Goal: Transaction & Acquisition: Purchase product/service

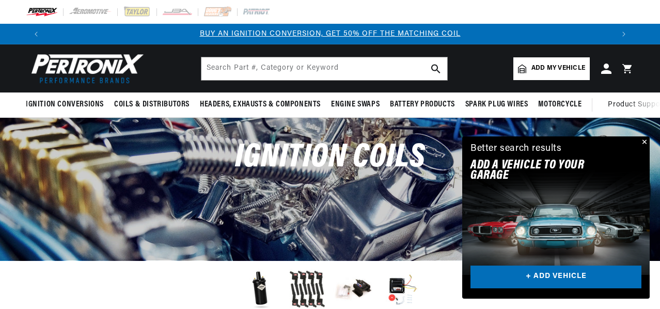
click at [567, 18] on div at bounding box center [330, 12] width 660 height 24
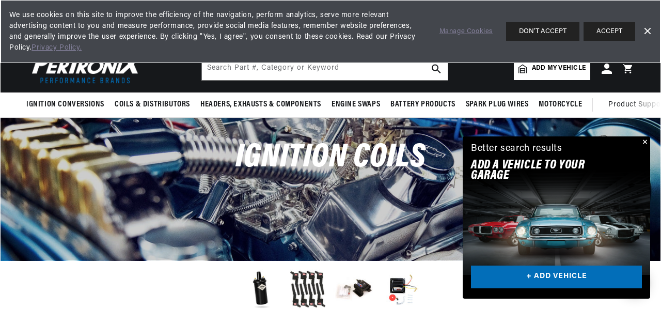
scroll to position [0, 561]
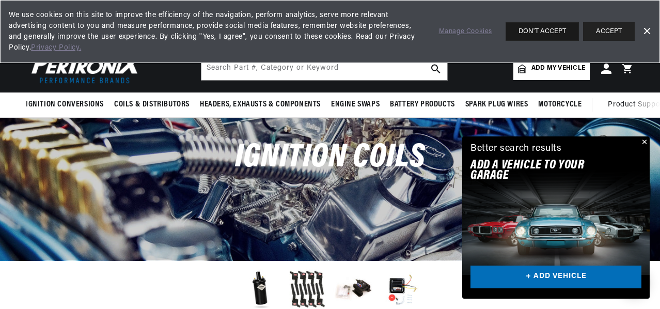
click at [562, 28] on button "DON'T ACCEPT" at bounding box center [542, 31] width 73 height 19
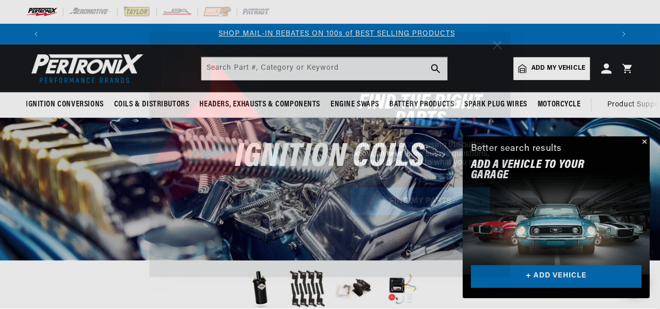
scroll to position [0, 562]
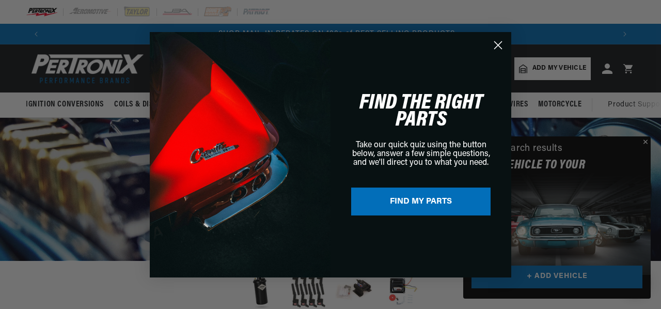
click at [499, 44] on icon "Close dialog" at bounding box center [498, 44] width 7 height 7
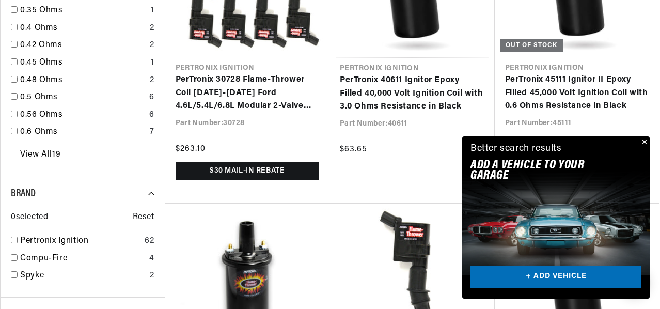
scroll to position [1081, 0]
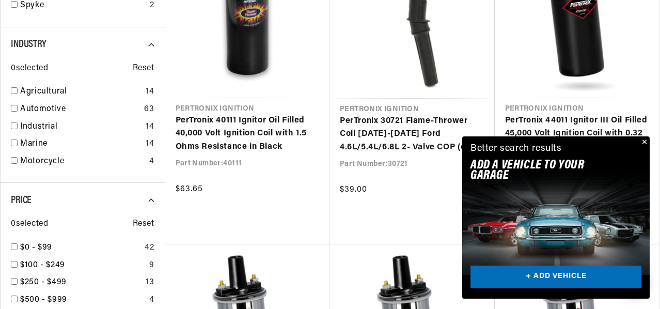
click at [644, 136] on button "Close" at bounding box center [644, 142] width 12 height 12
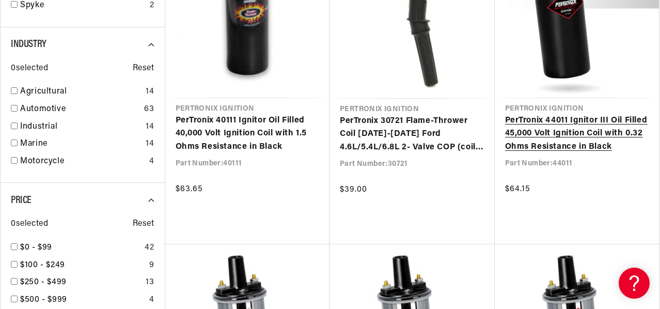
scroll to position [0, 561]
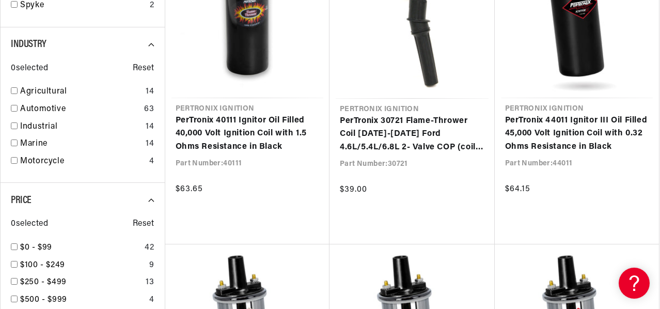
drag, startPoint x: 660, startPoint y: 100, endPoint x: 660, endPoint y: 112, distance: 12.4
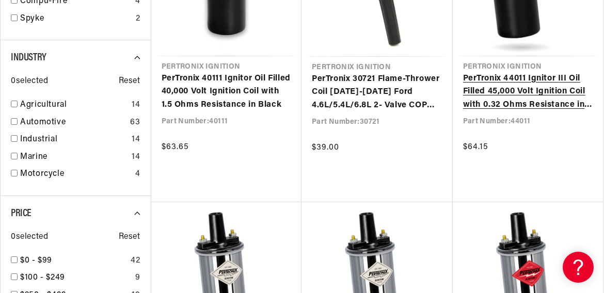
scroll to position [0, 505]
click at [594, 106] on link "PerTronix 44011 Ignitor III Oil Filled 45,000 Volt Ignition Coil with 0.32 Ohms…" at bounding box center [528, 92] width 130 height 40
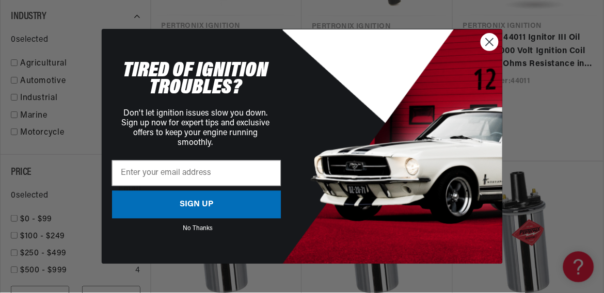
scroll to position [0, 0]
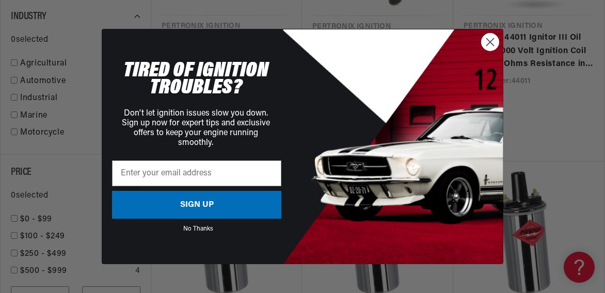
click at [484, 42] on circle "Close dialog" at bounding box center [490, 42] width 17 height 17
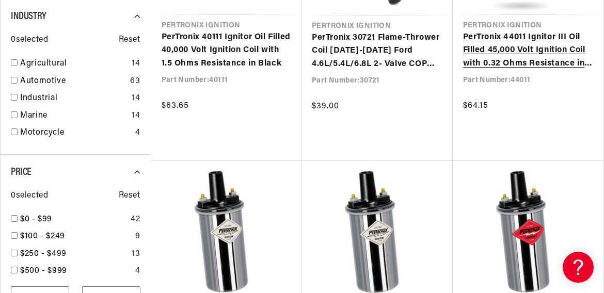
click at [556, 31] on link "PerTronix 44011 Ignitor III Oil Filled 45,000 Volt Ignition Coil with 0.32 Ohms…" at bounding box center [528, 51] width 130 height 40
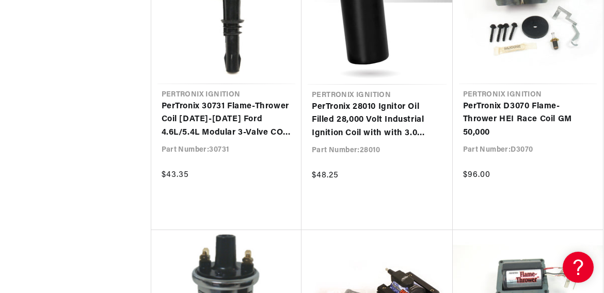
scroll to position [1970, 0]
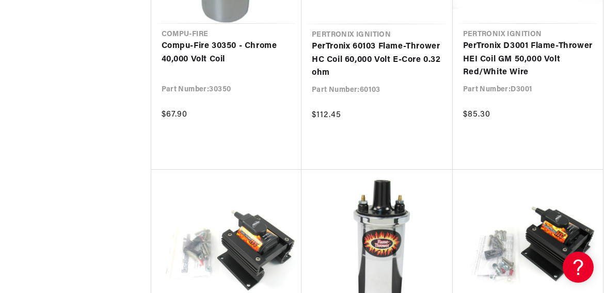
scroll to position [0, 505]
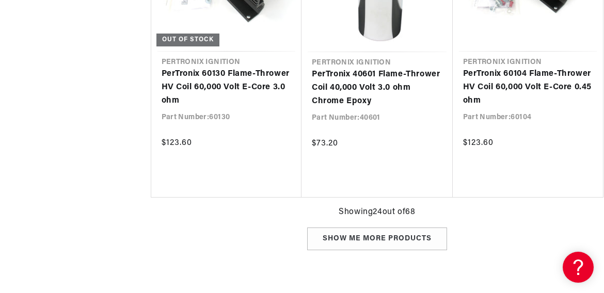
scroll to position [0, 0]
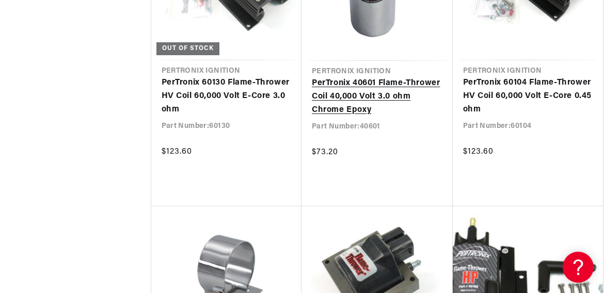
scroll to position [0, 92]
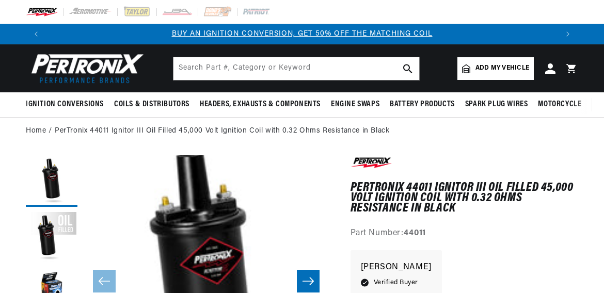
scroll to position [41, 0]
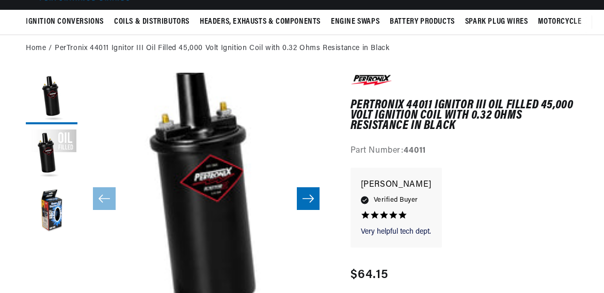
scroll to position [83, 0]
